Goal: Task Accomplishment & Management: Manage account settings

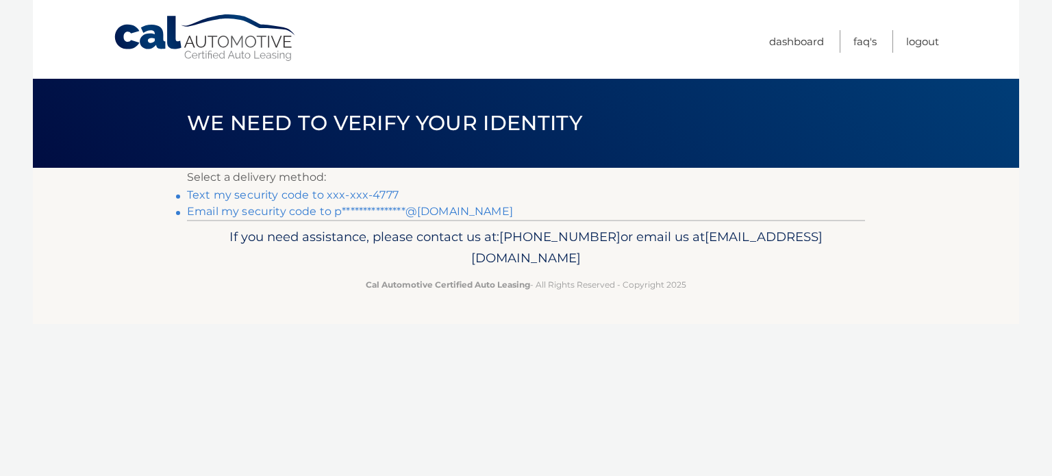
click at [258, 210] on link "**********" at bounding box center [350, 211] width 326 height 13
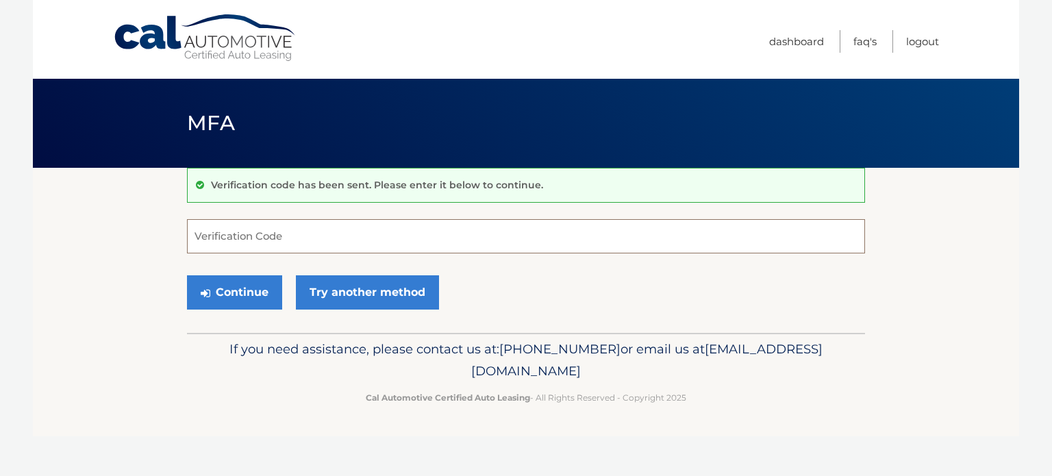
click at [247, 234] on input "Verification Code" at bounding box center [526, 236] width 678 height 34
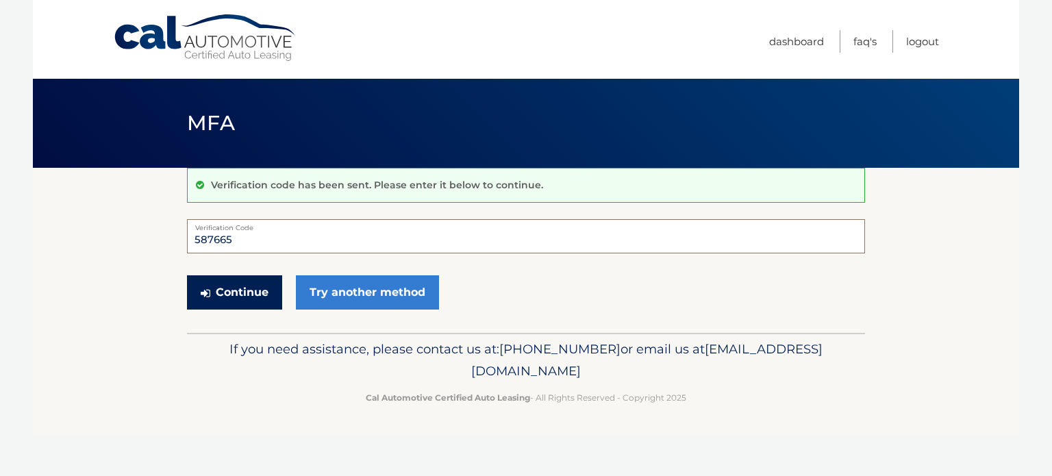
type input "587665"
click at [240, 288] on button "Continue" at bounding box center [234, 292] width 95 height 34
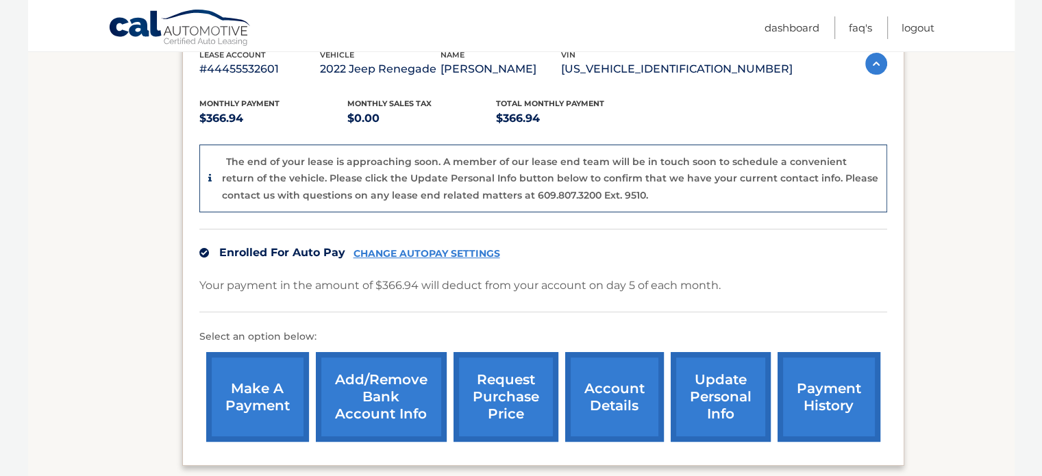
scroll to position [274, 0]
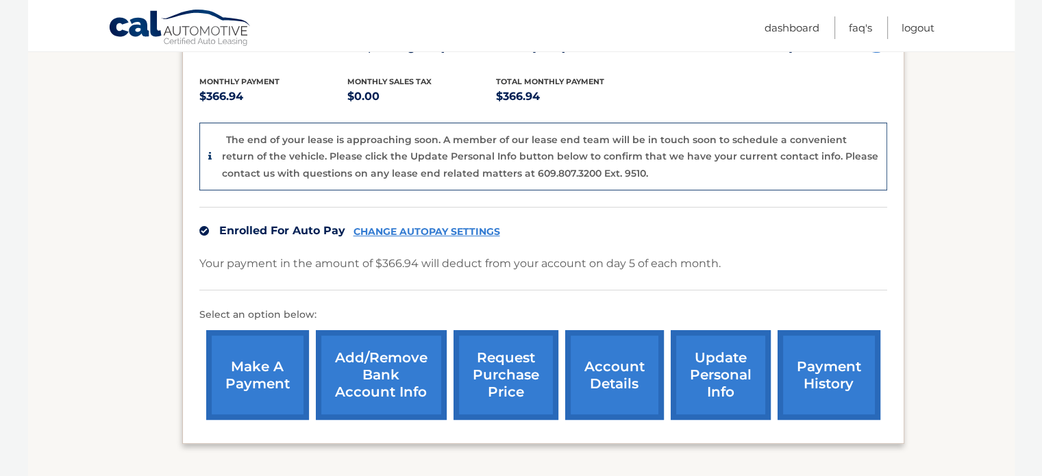
click at [608, 382] on link "account details" at bounding box center [614, 375] width 99 height 90
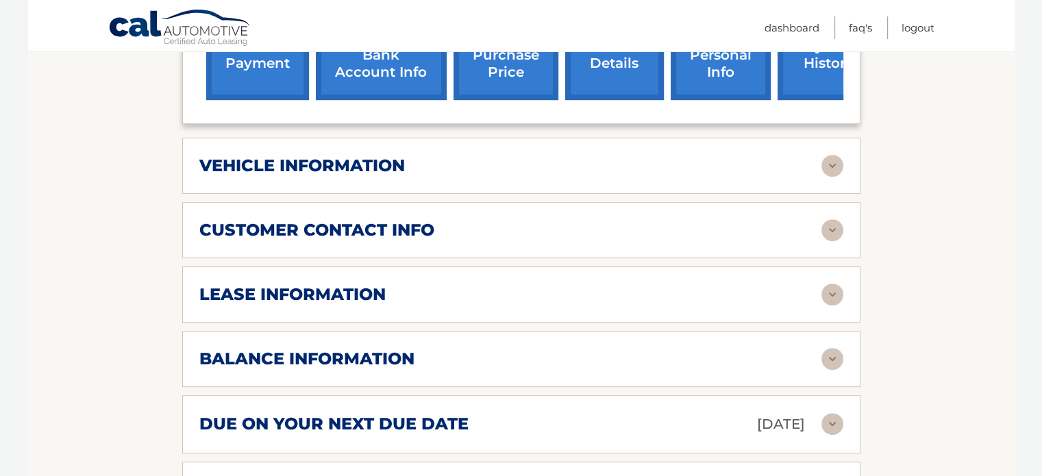
scroll to position [548, 0]
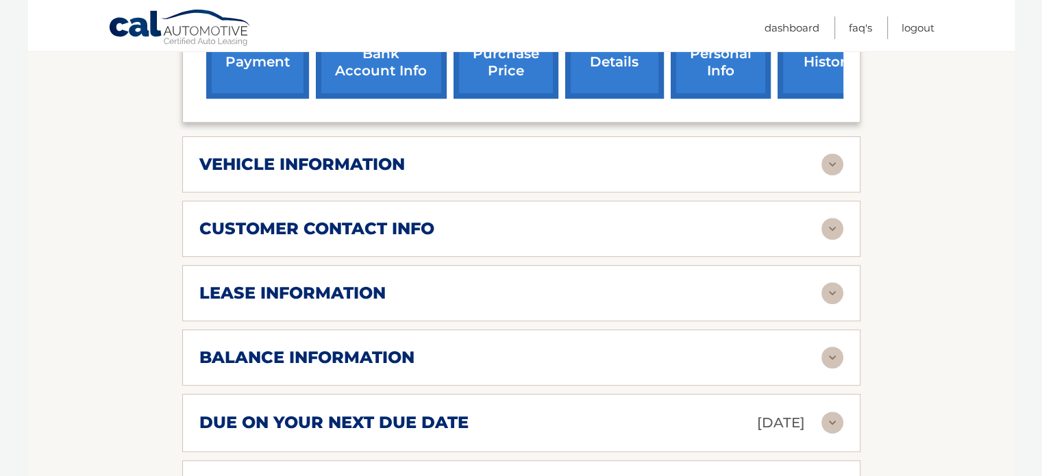
click at [831, 282] on img at bounding box center [832, 293] width 22 height 22
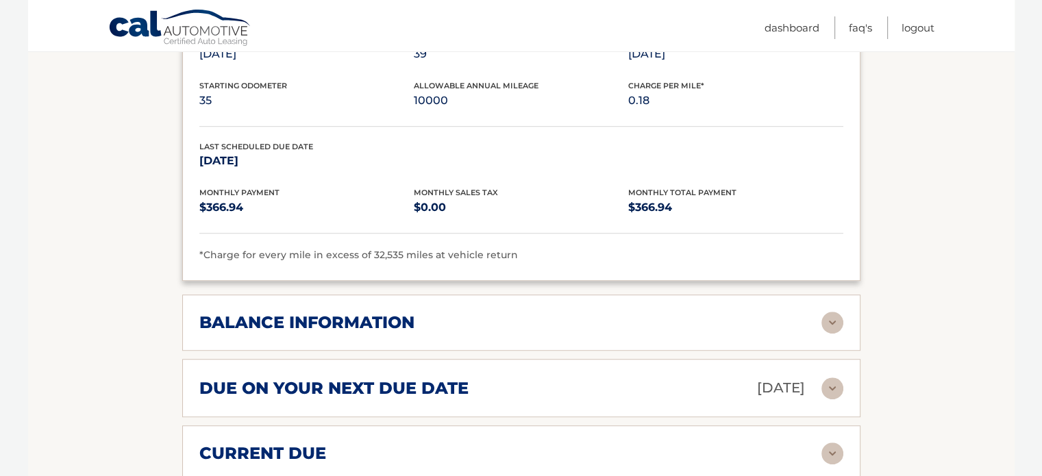
scroll to position [891, 0]
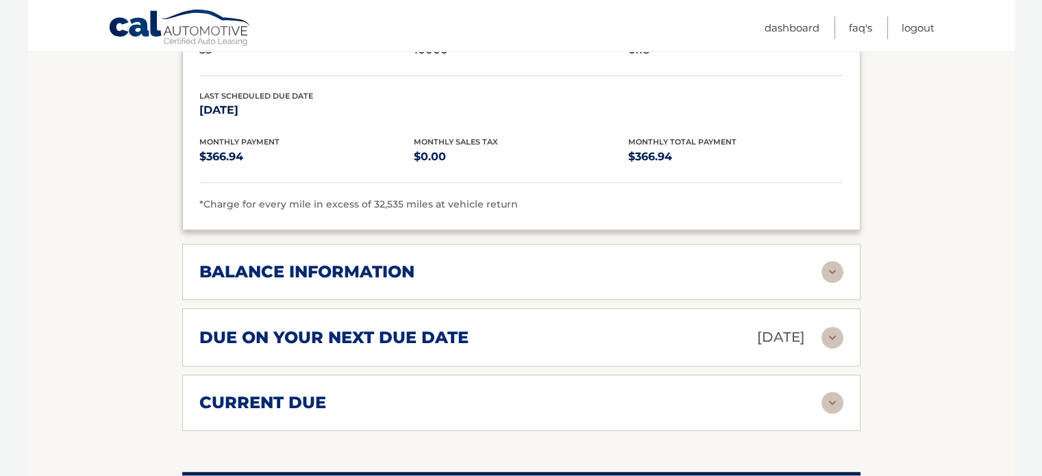
click at [834, 261] on img at bounding box center [832, 272] width 22 height 22
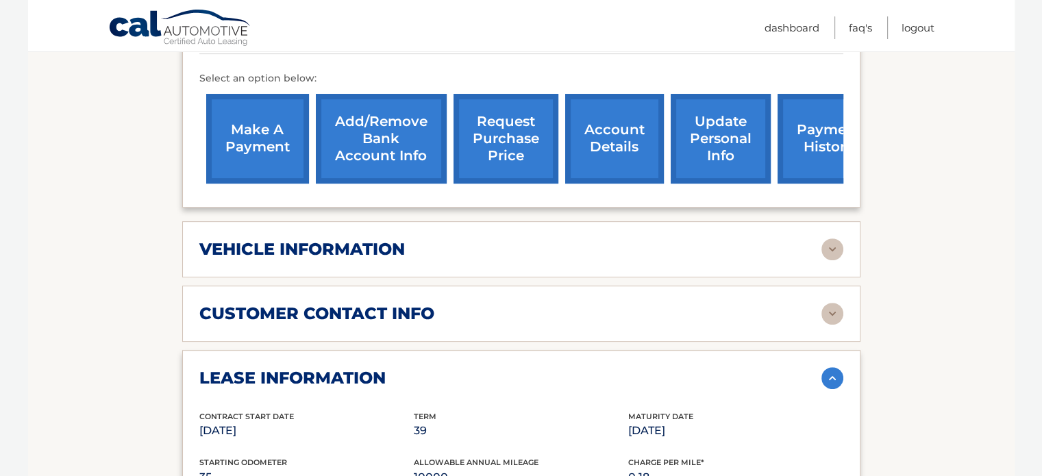
scroll to position [424, 0]
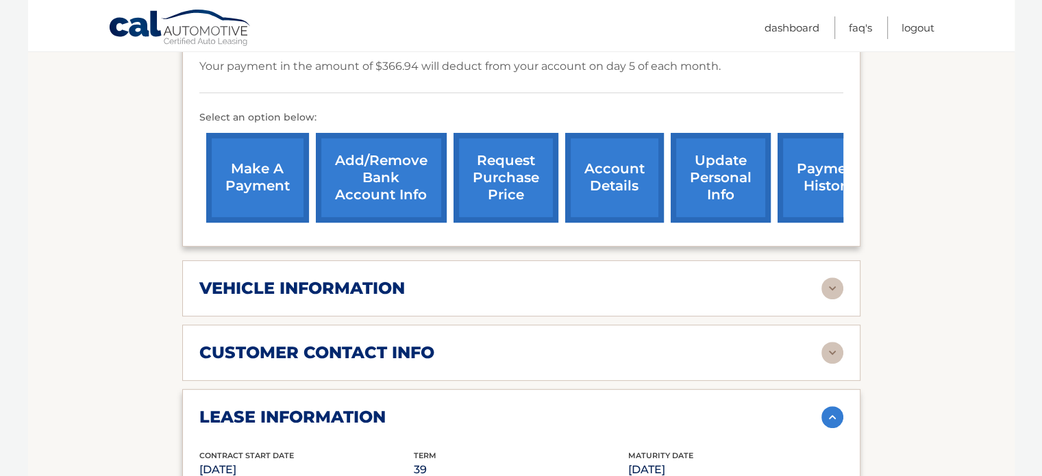
click at [832, 277] on img at bounding box center [832, 288] width 22 height 22
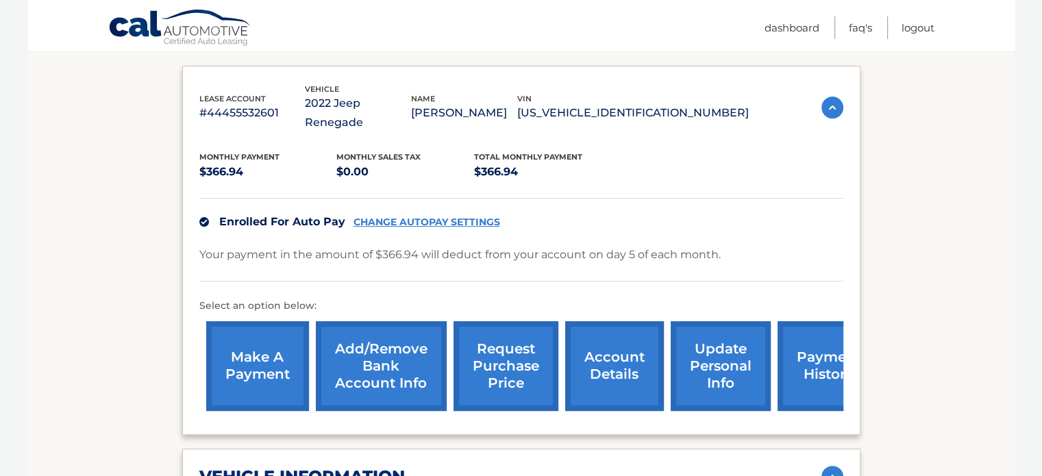
scroll to position [69, 0]
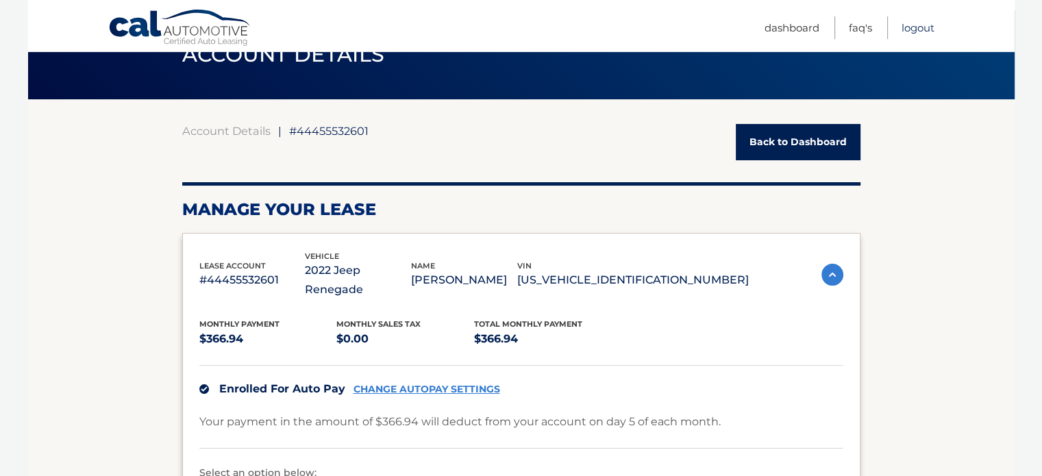
click at [918, 26] on link "Logout" at bounding box center [917, 27] width 33 height 23
